Goal: Task Accomplishment & Management: Manage account settings

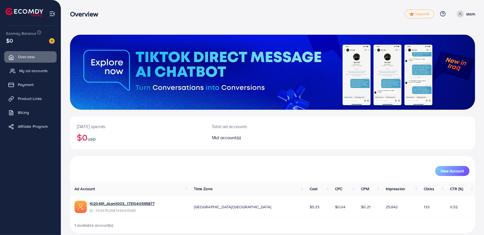
click at [26, 74] on link "My ad accounts" at bounding box center [30, 70] width 52 height 11
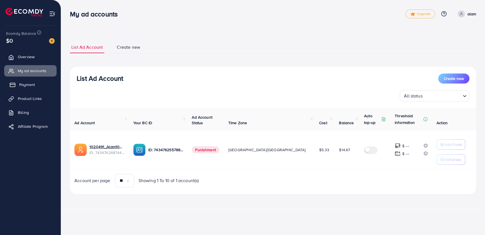
click at [29, 84] on span "Payment" at bounding box center [27, 85] width 16 height 6
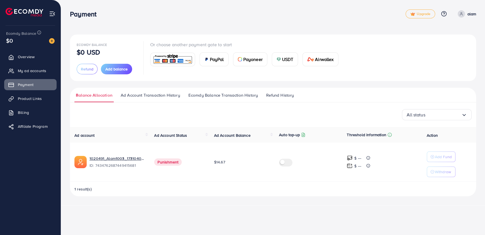
click at [214, 91] on ul "Balance Allocation Ad Account Transaction History Ecomdy Balance Transaction Hi…" at bounding box center [273, 95] width 406 height 15
click at [215, 96] on span "Ecomdy Balance Transaction History" at bounding box center [222, 95] width 69 height 6
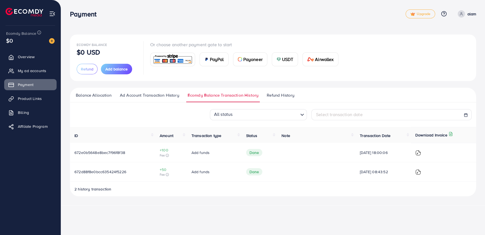
click at [282, 98] on span "Refund History" at bounding box center [281, 95] width 28 height 6
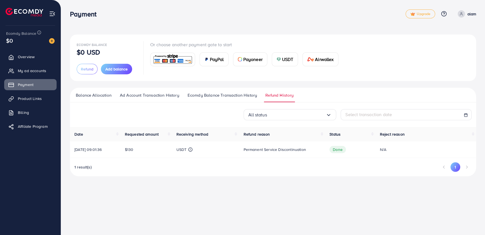
click at [471, 16] on p "alam" at bounding box center [471, 14] width 9 height 7
click at [450, 40] on link "Log out" at bounding box center [449, 46] width 53 height 13
